Goal: Find specific page/section: Find specific page/section

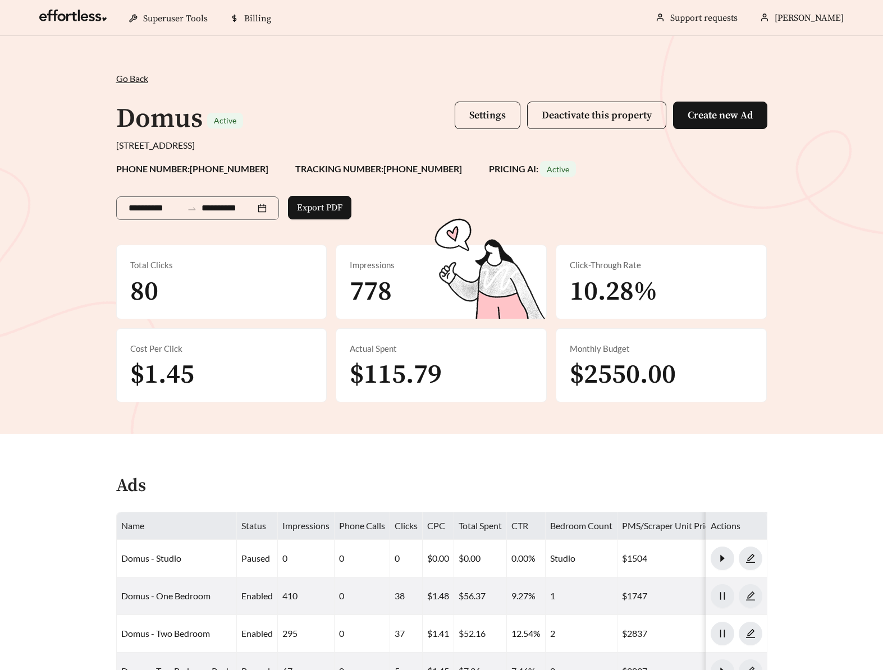
click at [66, 133] on div "**********" at bounding box center [441, 235] width 883 height 398
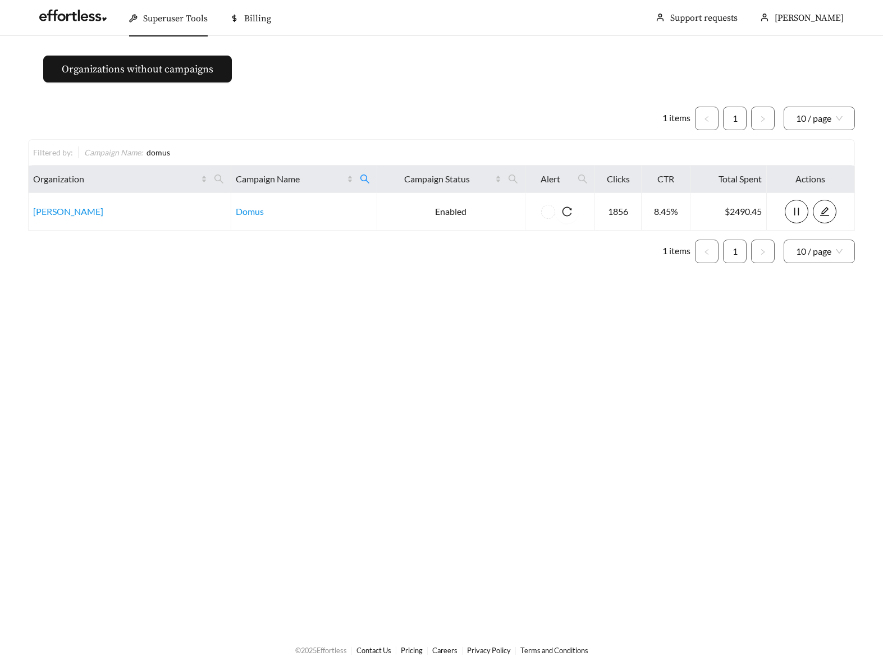
click at [314, 85] on main "Organizations without campaigns 1 items 1 10 / page Filtered by: Campaign Name …" at bounding box center [441, 333] width 883 height 594
